Goal: Task Accomplishment & Management: Use online tool/utility

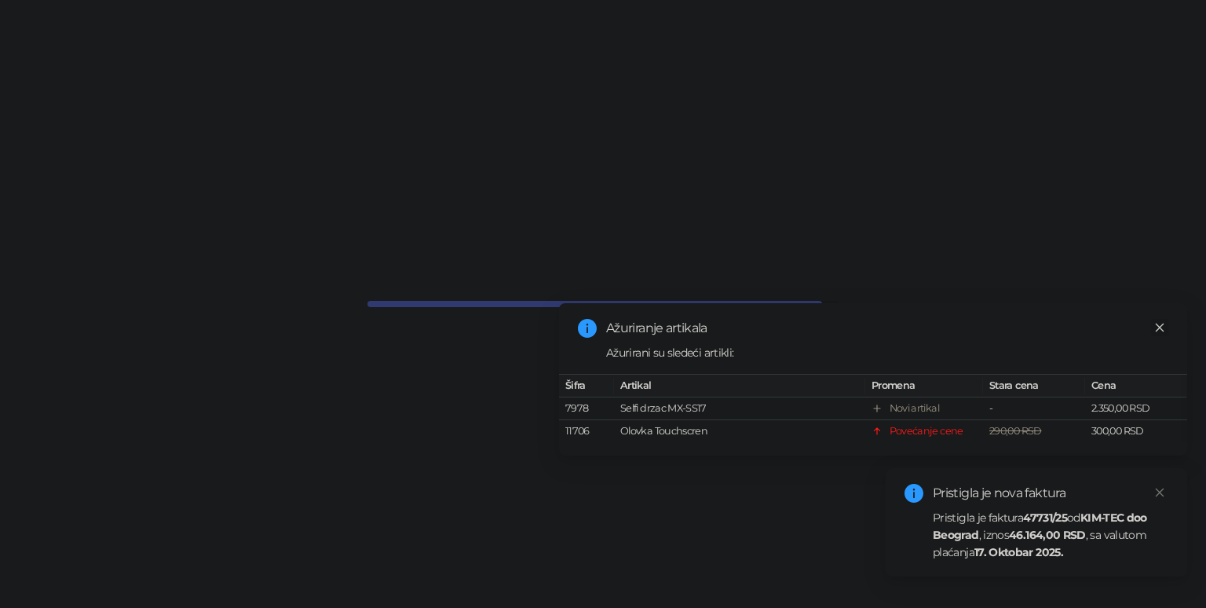
click at [1160, 325] on icon "close" at bounding box center [1159, 327] width 11 height 11
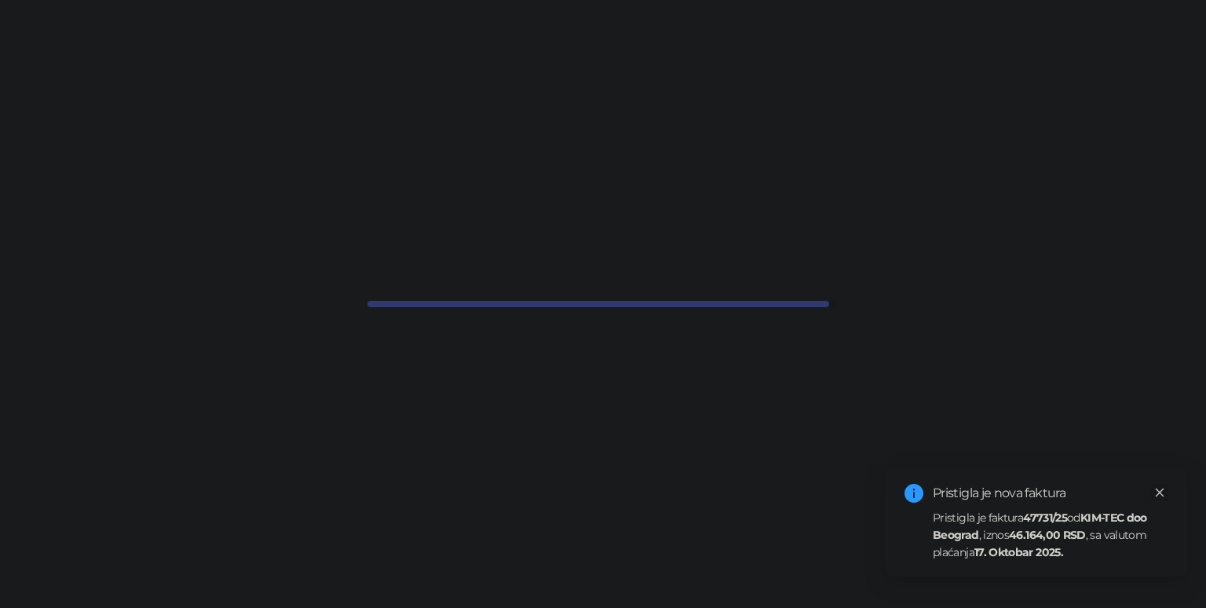
click at [1157, 488] on icon "close" at bounding box center [1159, 492] width 11 height 11
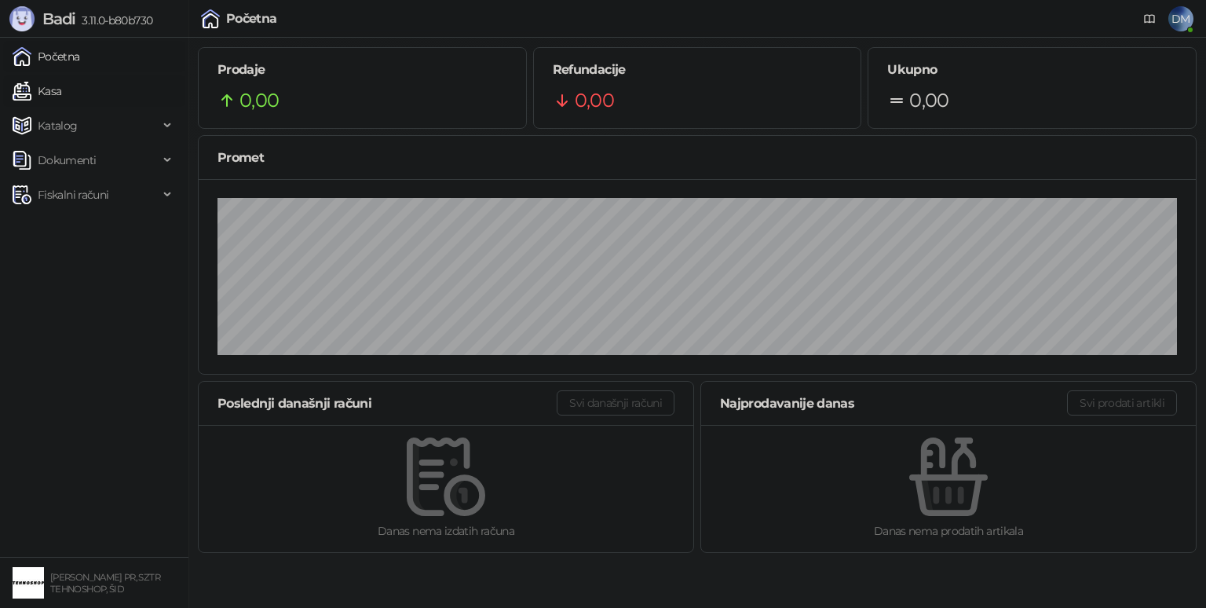
click at [61, 91] on link "Kasa" at bounding box center [37, 90] width 49 height 31
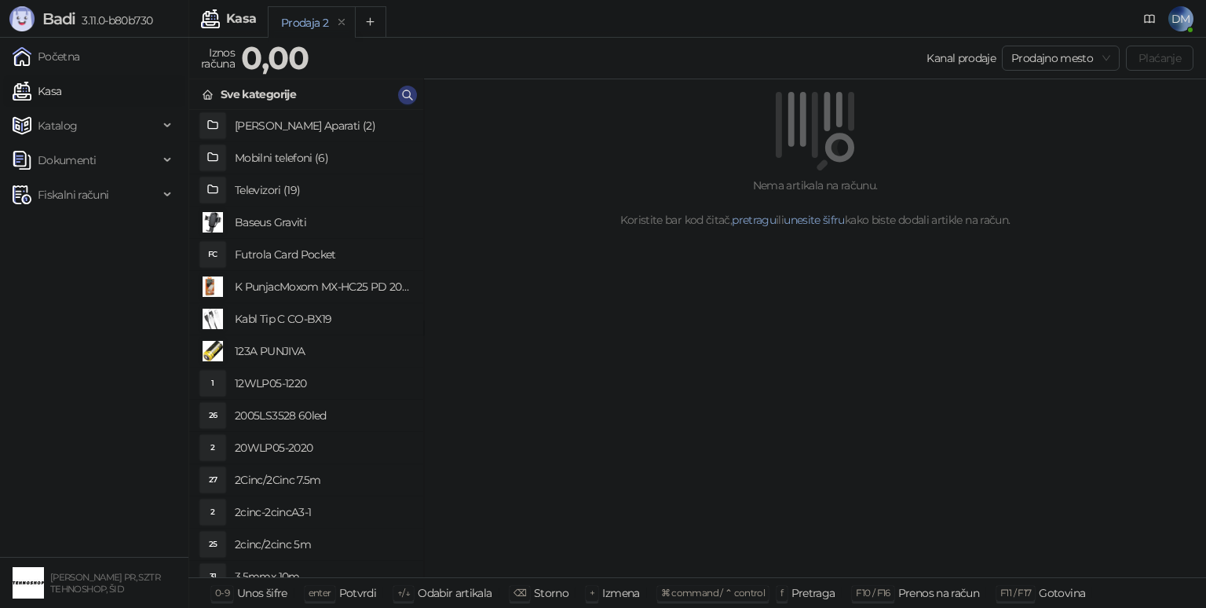
click at [396, 98] on div "Sve kategorije" at bounding box center [306, 94] width 234 height 31
click at [411, 98] on icon "button" at bounding box center [407, 94] width 9 height 9
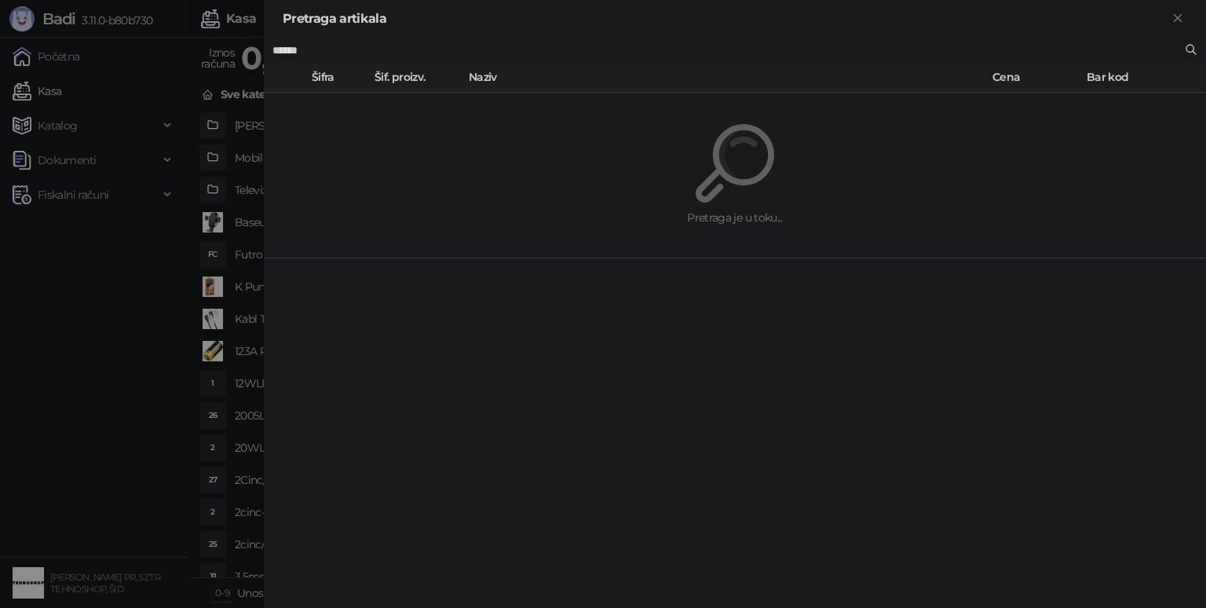
type input "******"
